Goal: Transaction & Acquisition: Purchase product/service

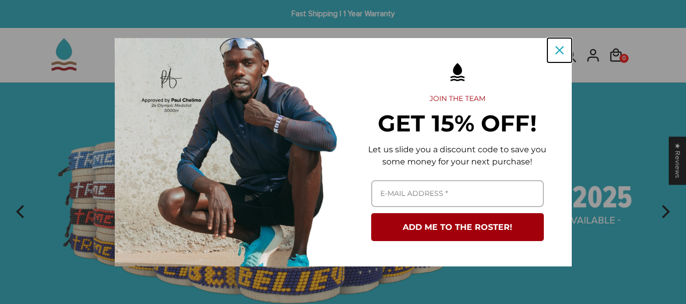
click at [558, 50] on icon "close icon" at bounding box center [560, 50] width 8 height 8
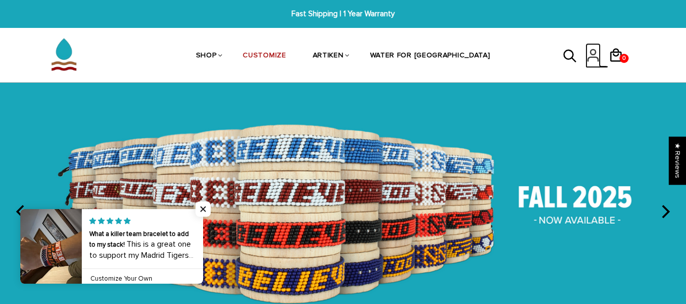
click at [597, 55] on icon at bounding box center [593, 55] width 15 height 24
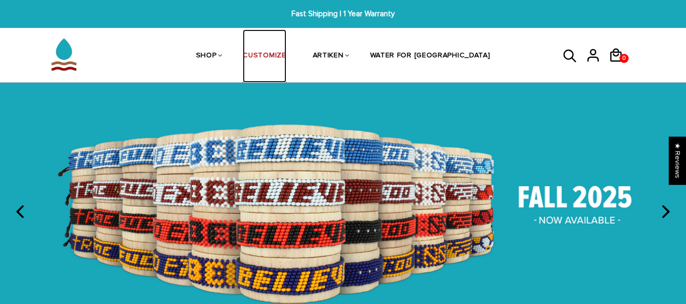
click at [286, 52] on link "CUSTOMIZE" at bounding box center [264, 56] width 43 height 54
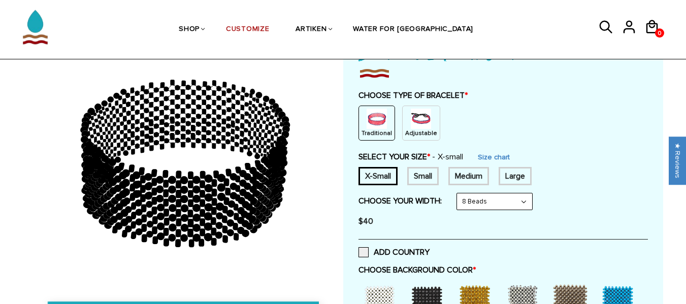
scroll to position [90, 0]
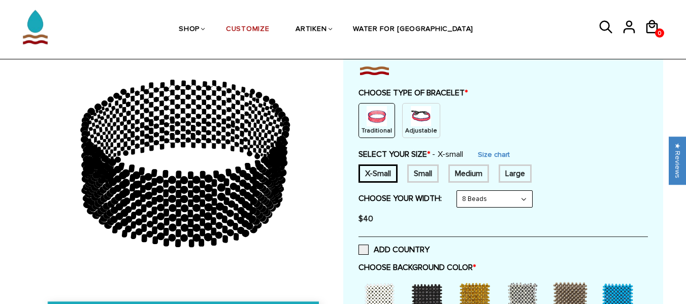
click at [423, 128] on p "Adjustable" at bounding box center [421, 130] width 32 height 9
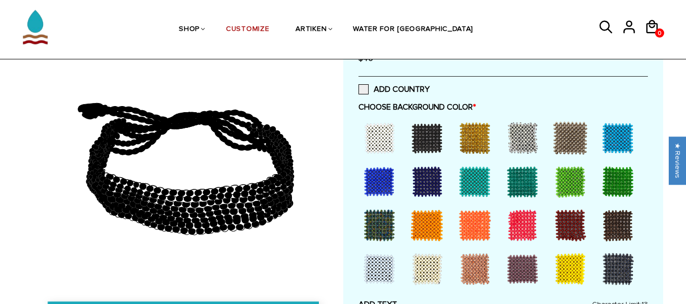
scroll to position [214, 0]
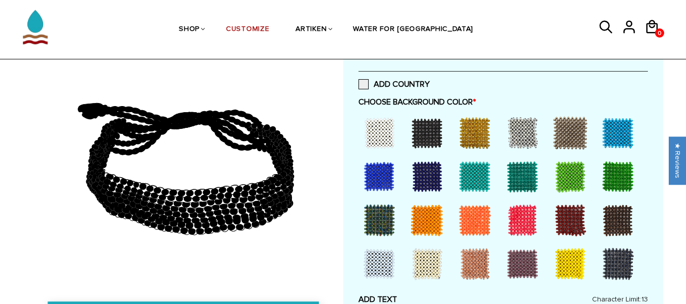
click at [380, 188] on div at bounding box center [379, 176] width 41 height 41
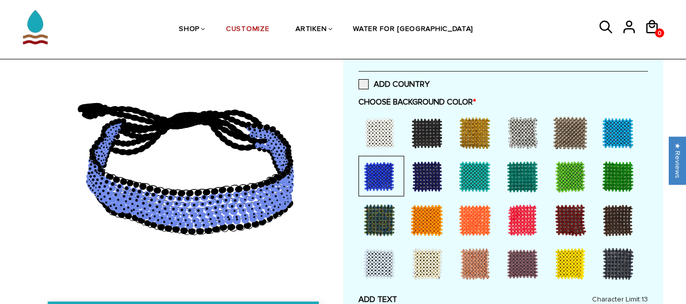
click at [422, 174] on div at bounding box center [427, 176] width 41 height 41
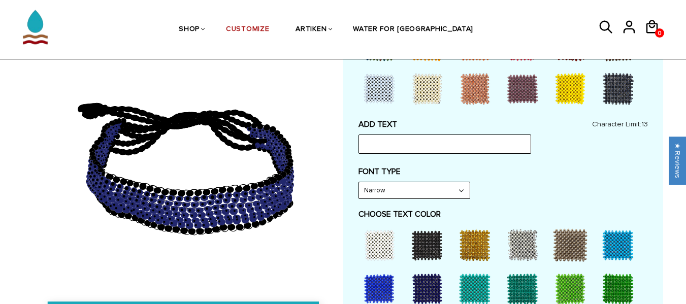
scroll to position [395, 0]
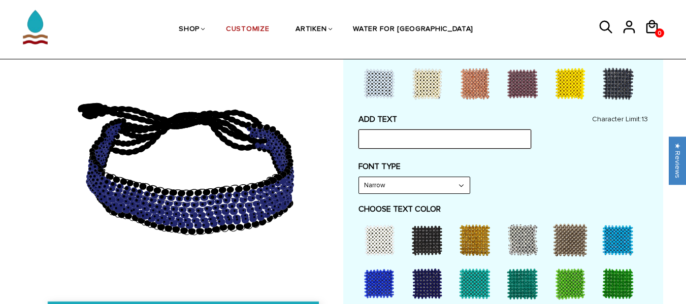
click at [460, 135] on input "text" at bounding box center [445, 139] width 173 height 19
type input "WAVERLY"
click at [438, 187] on select "Narrow Bold" at bounding box center [414, 185] width 111 height 16
click at [439, 187] on select "Narrow Bold" at bounding box center [414, 185] width 111 height 16
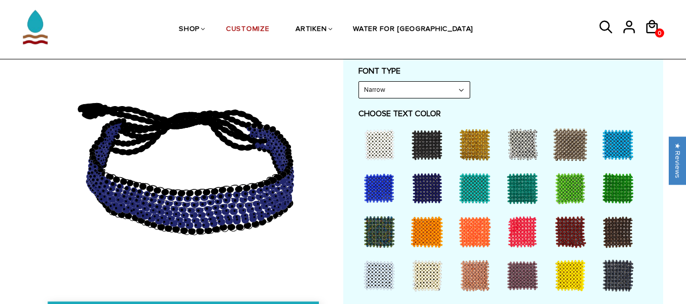
scroll to position [493, 0]
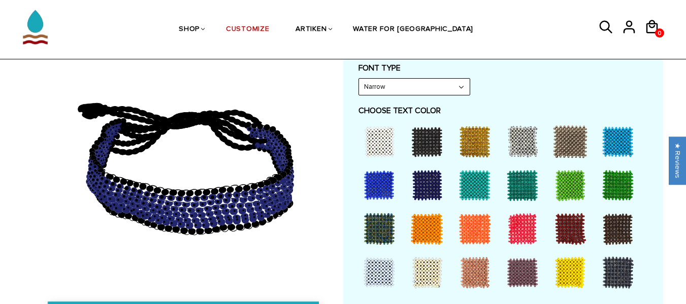
click at [476, 221] on div at bounding box center [475, 229] width 41 height 41
click at [427, 232] on div at bounding box center [427, 229] width 41 height 41
click at [468, 229] on div at bounding box center [475, 229] width 41 height 41
click at [453, 89] on select "Narrow Bold" at bounding box center [414, 87] width 111 height 16
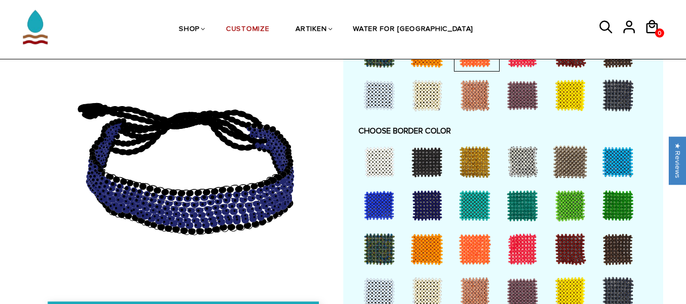
scroll to position [674, 0]
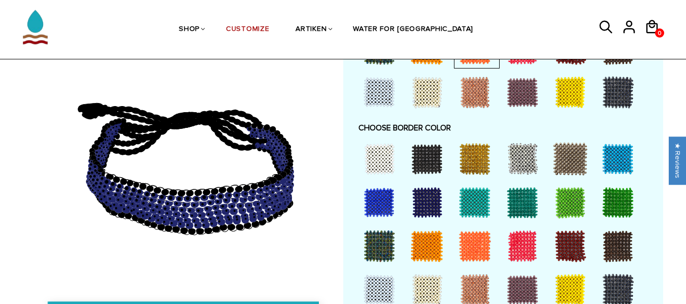
click at [434, 197] on div at bounding box center [427, 202] width 41 height 41
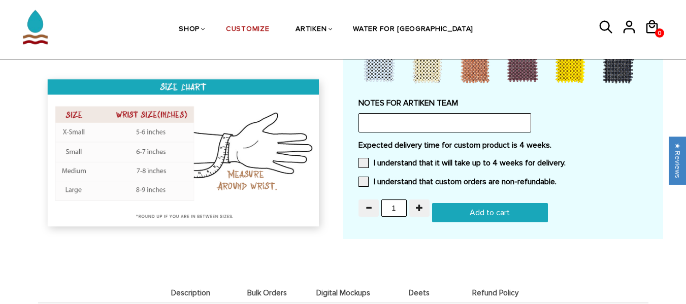
scroll to position [902, 0]
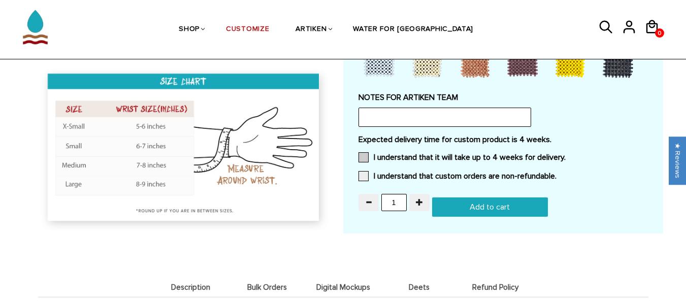
click at [366, 154] on span at bounding box center [364, 157] width 10 height 10
click at [566, 154] on input "I understand that it will take up to 4 weeks for delivery." at bounding box center [566, 154] width 0 height 0
click at [365, 174] on span at bounding box center [364, 176] width 10 height 10
click at [557, 173] on input "I understand that custom orders are non-refundable." at bounding box center [557, 173] width 0 height 0
click at [485, 204] on input "Add to cart" at bounding box center [490, 207] width 116 height 19
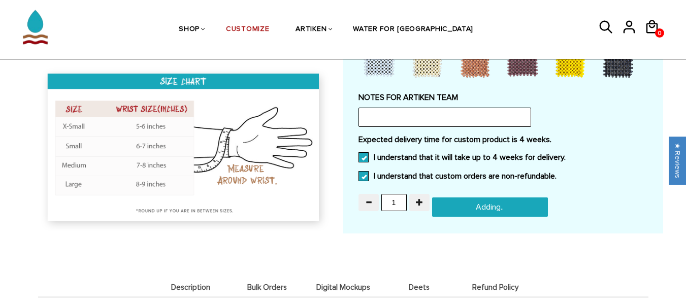
type input "Add to cart"
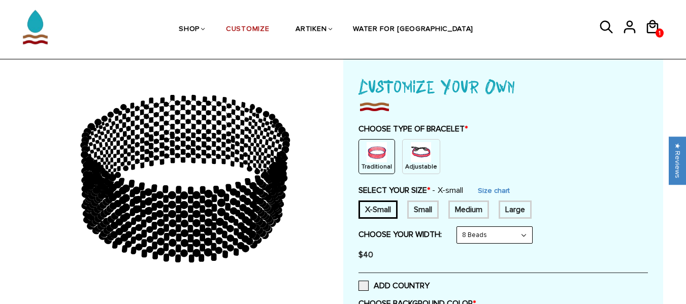
scroll to position [48, 0]
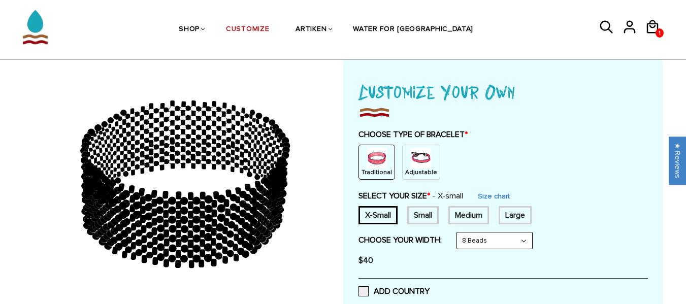
click at [421, 153] on img at bounding box center [421, 158] width 20 height 20
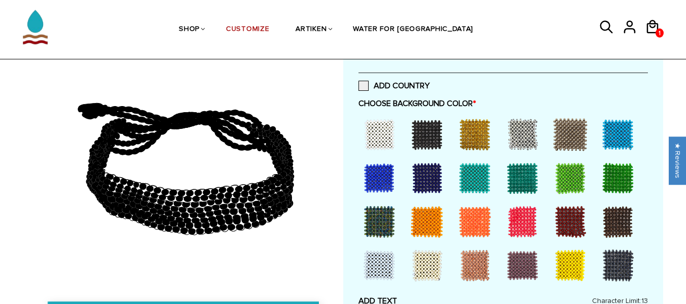
scroll to position [226, 0]
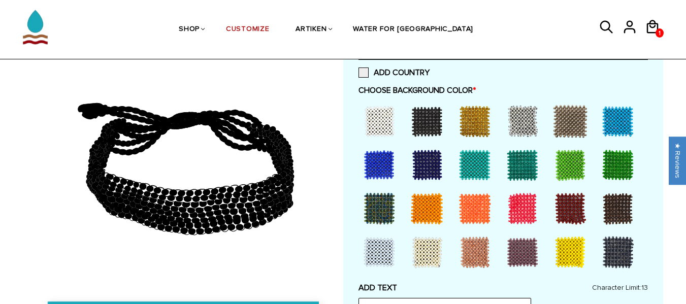
click at [428, 158] on div at bounding box center [427, 165] width 41 height 41
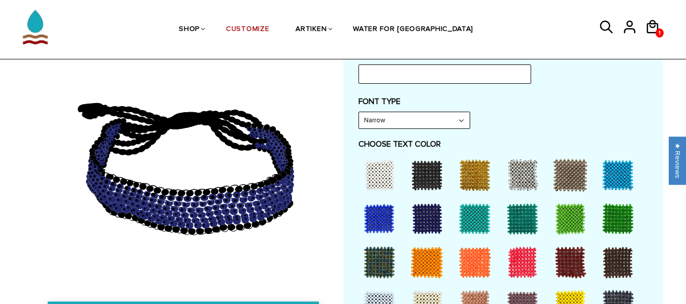
scroll to position [465, 0]
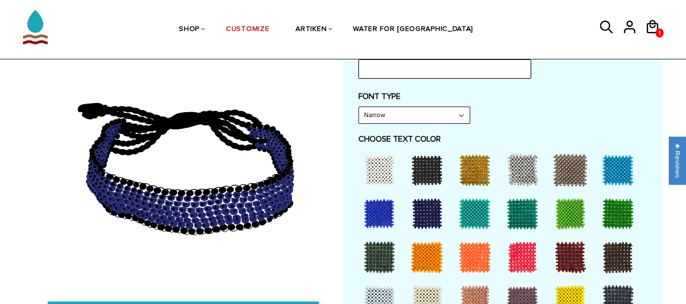
click at [486, 75] on input "text" at bounding box center [445, 68] width 173 height 19
type input "MARSHALL"
click at [475, 266] on div at bounding box center [475, 257] width 41 height 41
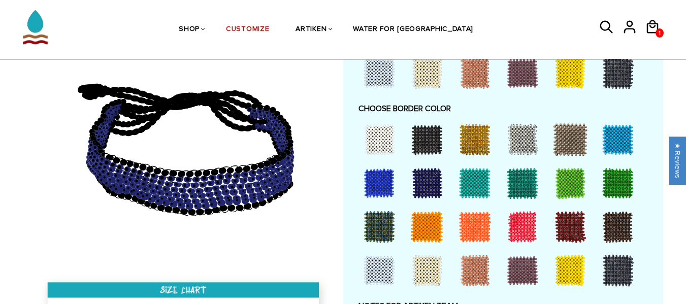
scroll to position [698, 0]
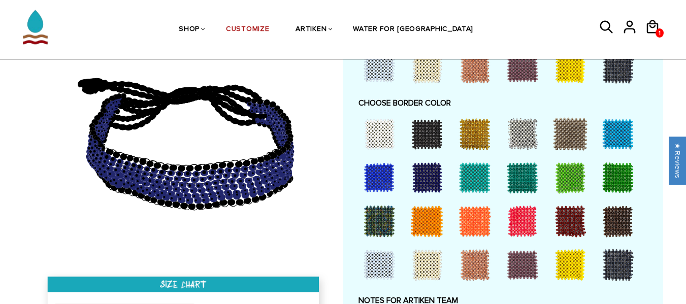
click at [436, 173] on div at bounding box center [427, 177] width 41 height 41
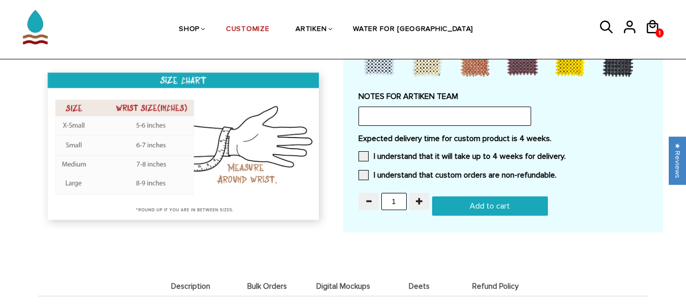
scroll to position [910, 0]
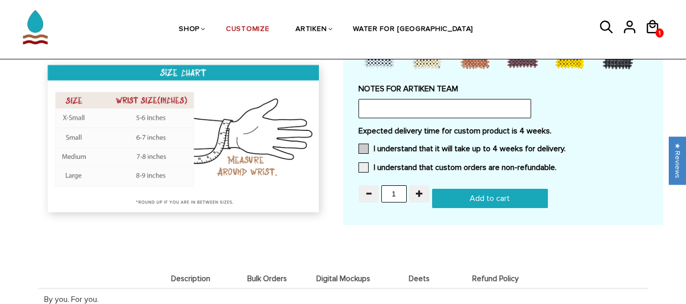
click at [367, 150] on span at bounding box center [364, 149] width 10 height 10
click at [566, 146] on input "I understand that it will take up to 4 weeks for delivery." at bounding box center [566, 146] width 0 height 0
click at [364, 172] on span at bounding box center [364, 168] width 10 height 10
click at [557, 165] on input "I understand that custom orders are non-refundable." at bounding box center [557, 165] width 0 height 0
click at [391, 100] on input "text" at bounding box center [445, 108] width 173 height 19
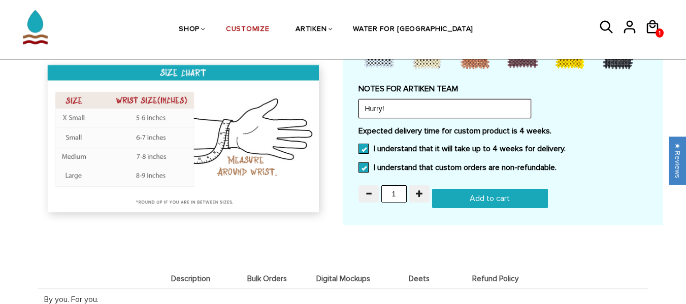
type input "Hurry!"
click at [482, 197] on input "Add to cart" at bounding box center [490, 198] width 116 height 19
type input "Add to cart"
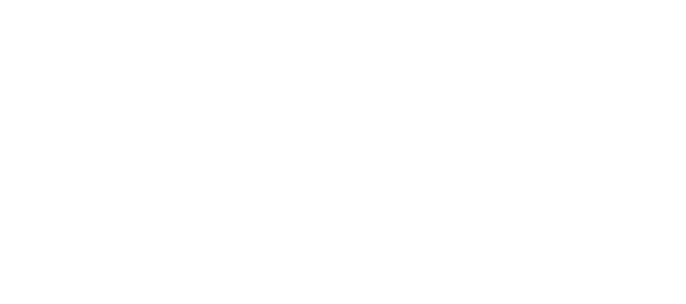
scroll to position [910, 0]
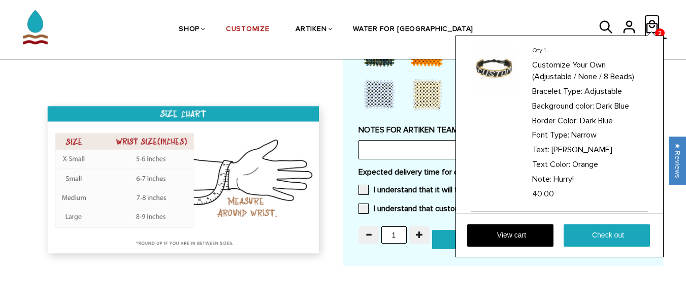
click at [657, 21] on icon at bounding box center [652, 27] width 15 height 24
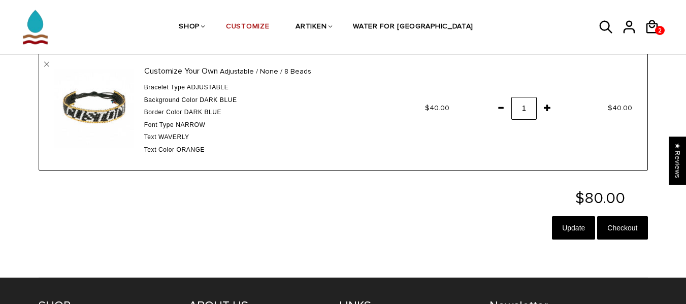
scroll to position [226, 0]
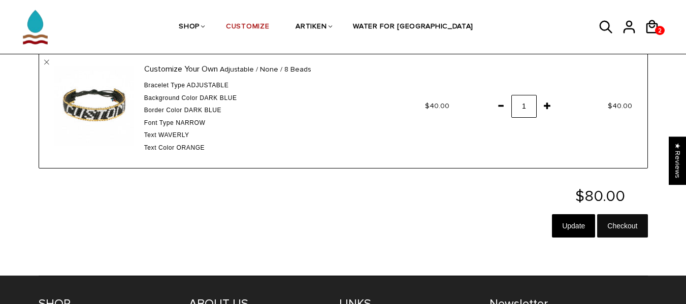
click at [629, 223] on input "Checkout" at bounding box center [622, 225] width 50 height 23
